Goal: Use online tool/utility: Utilize a website feature to perform a specific function

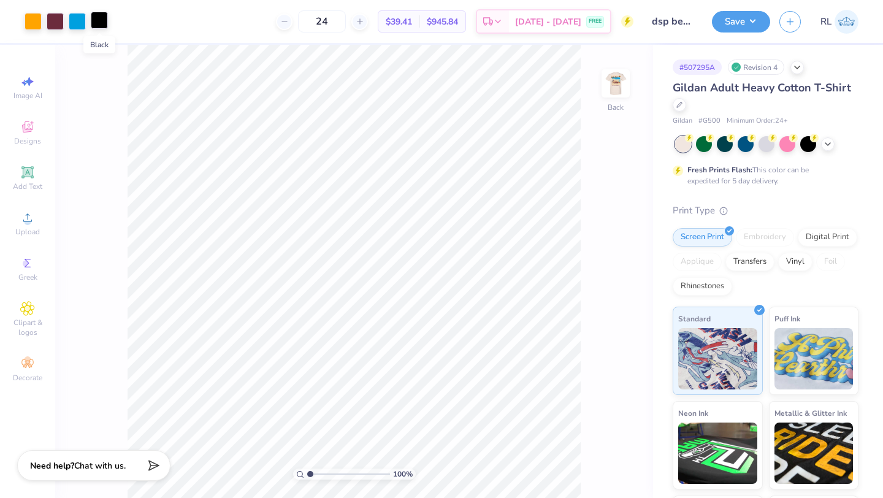
click at [101, 25] on div at bounding box center [99, 20] width 17 height 17
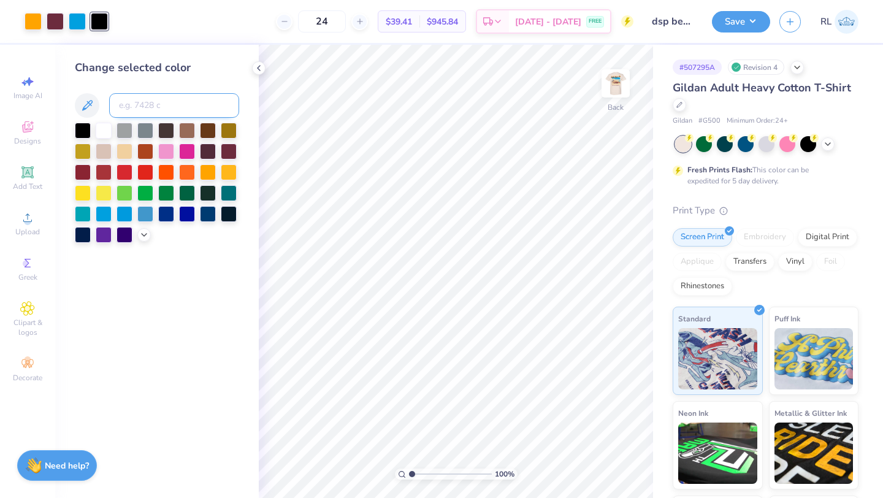
click at [144, 104] on input at bounding box center [174, 105] width 130 height 25
type input "7428"
click at [261, 66] on icon at bounding box center [259, 68] width 10 height 10
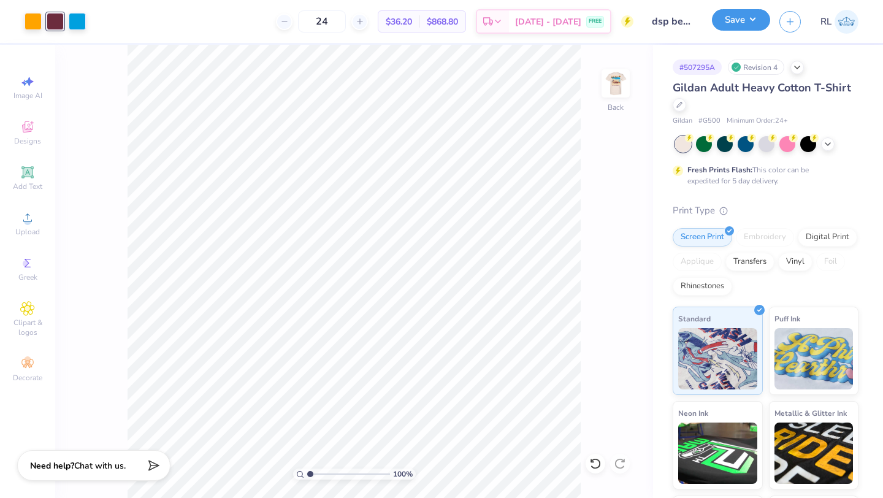
click at [737, 21] on button "Save" at bounding box center [741, 19] width 58 height 21
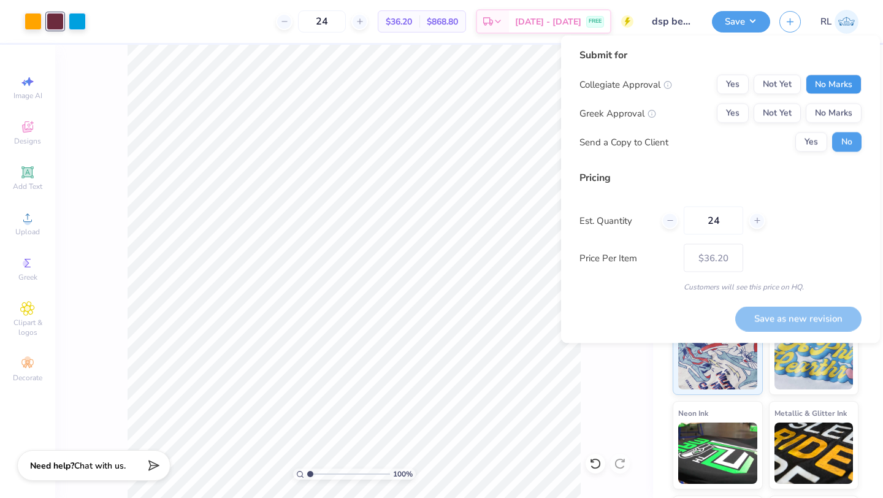
click at [828, 84] on button "No Marks" at bounding box center [834, 85] width 56 height 20
click at [734, 112] on button "Yes" at bounding box center [733, 114] width 32 height 20
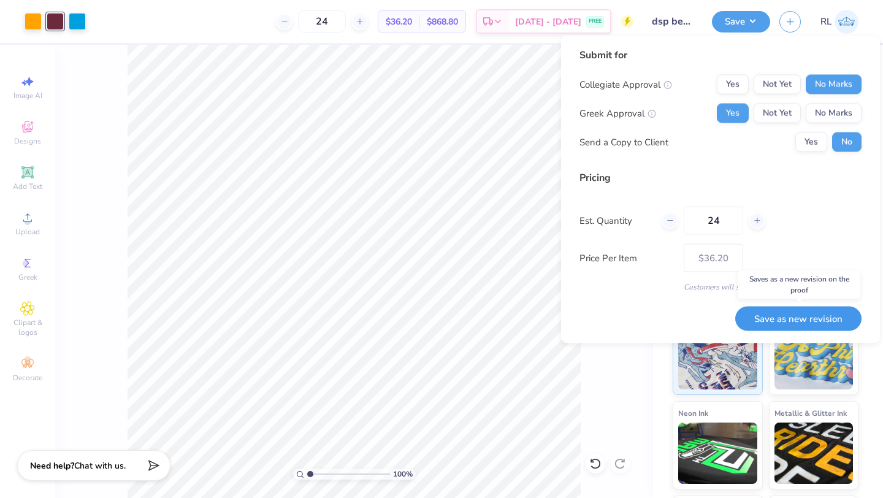
click at [787, 319] on button "Save as new revision" at bounding box center [799, 318] width 126 height 25
type input "$36.20"
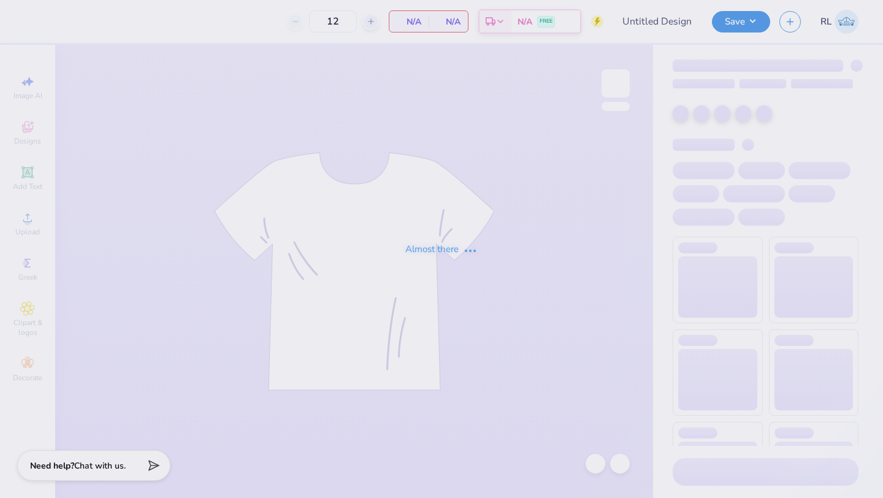
type input "dsp beach rush shirt"
type input "24"
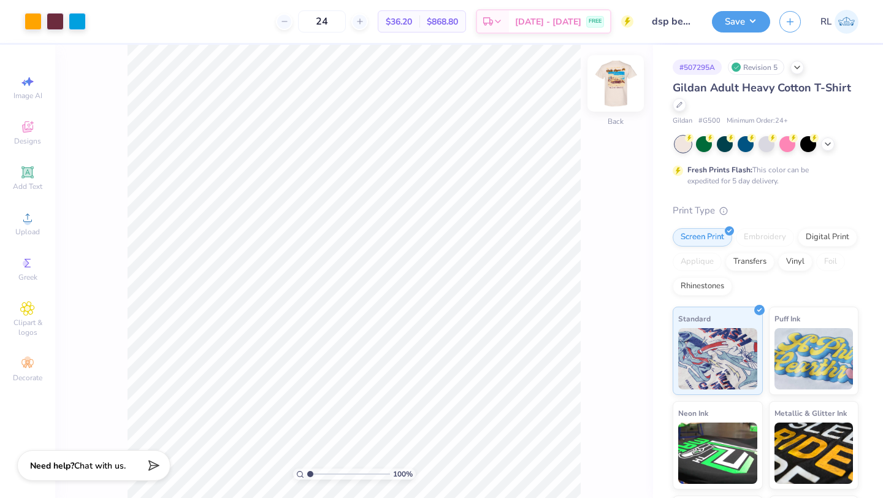
click at [615, 91] on img at bounding box center [615, 83] width 49 height 49
click at [122, 22] on div at bounding box center [121, 20] width 17 height 17
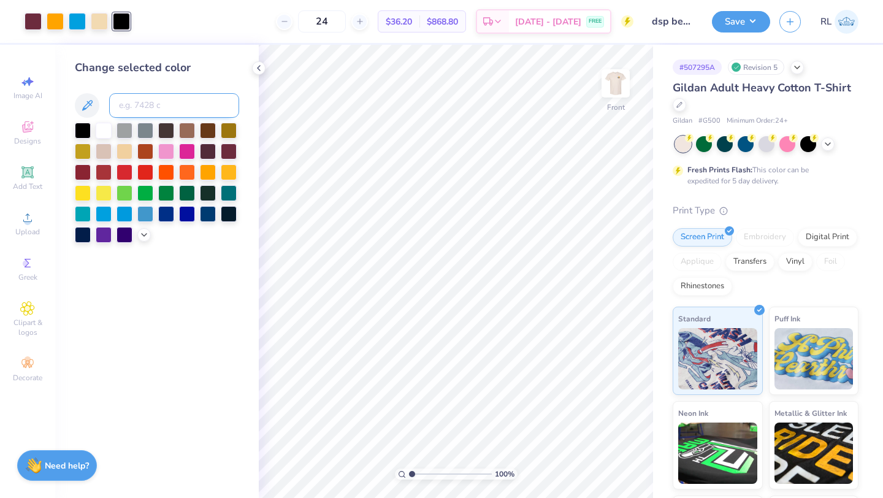
click at [164, 98] on input at bounding box center [174, 105] width 130 height 25
type input "7428"
type input "c"
click at [258, 66] on icon at bounding box center [259, 68] width 10 height 10
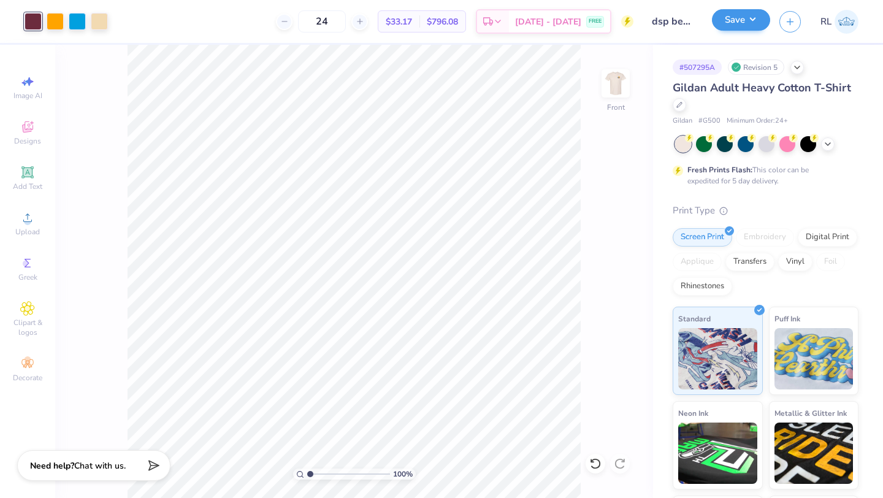
click at [742, 31] on div "Save" at bounding box center [741, 21] width 58 height 21
click at [742, 25] on button "Save" at bounding box center [741, 19] width 58 height 21
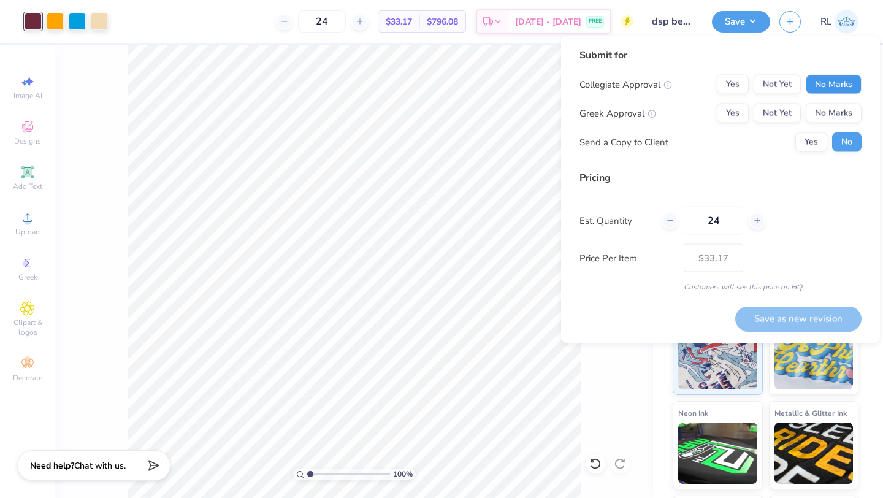
click at [818, 80] on button "No Marks" at bounding box center [834, 85] width 56 height 20
click at [745, 109] on button "Yes" at bounding box center [733, 114] width 32 height 20
click at [809, 139] on button "Yes" at bounding box center [812, 143] width 32 height 20
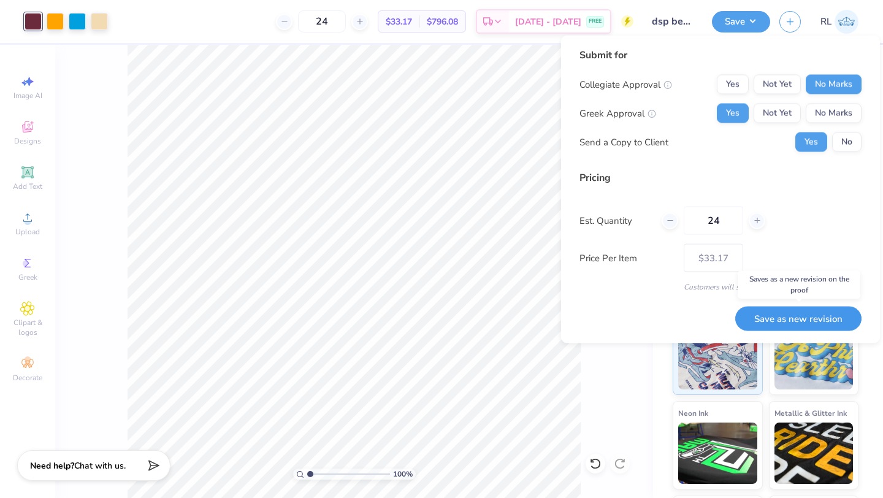
click at [811, 318] on button "Save as new revision" at bounding box center [799, 318] width 126 height 25
type input "$33.17"
